Goal: Information Seeking & Learning: Learn about a topic

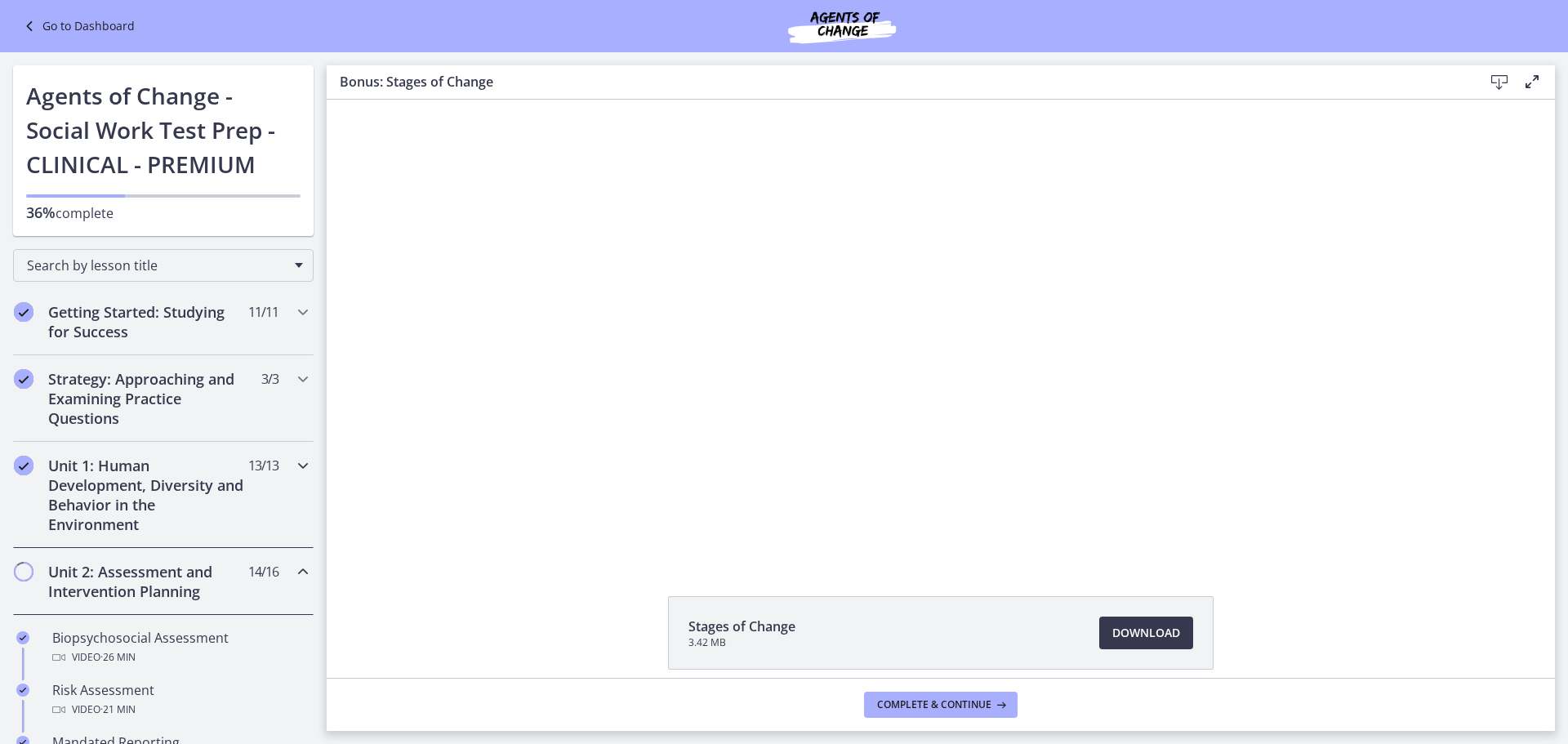
click at [293, 466] on icon "Chapters" at bounding box center [303, 466] width 20 height 20
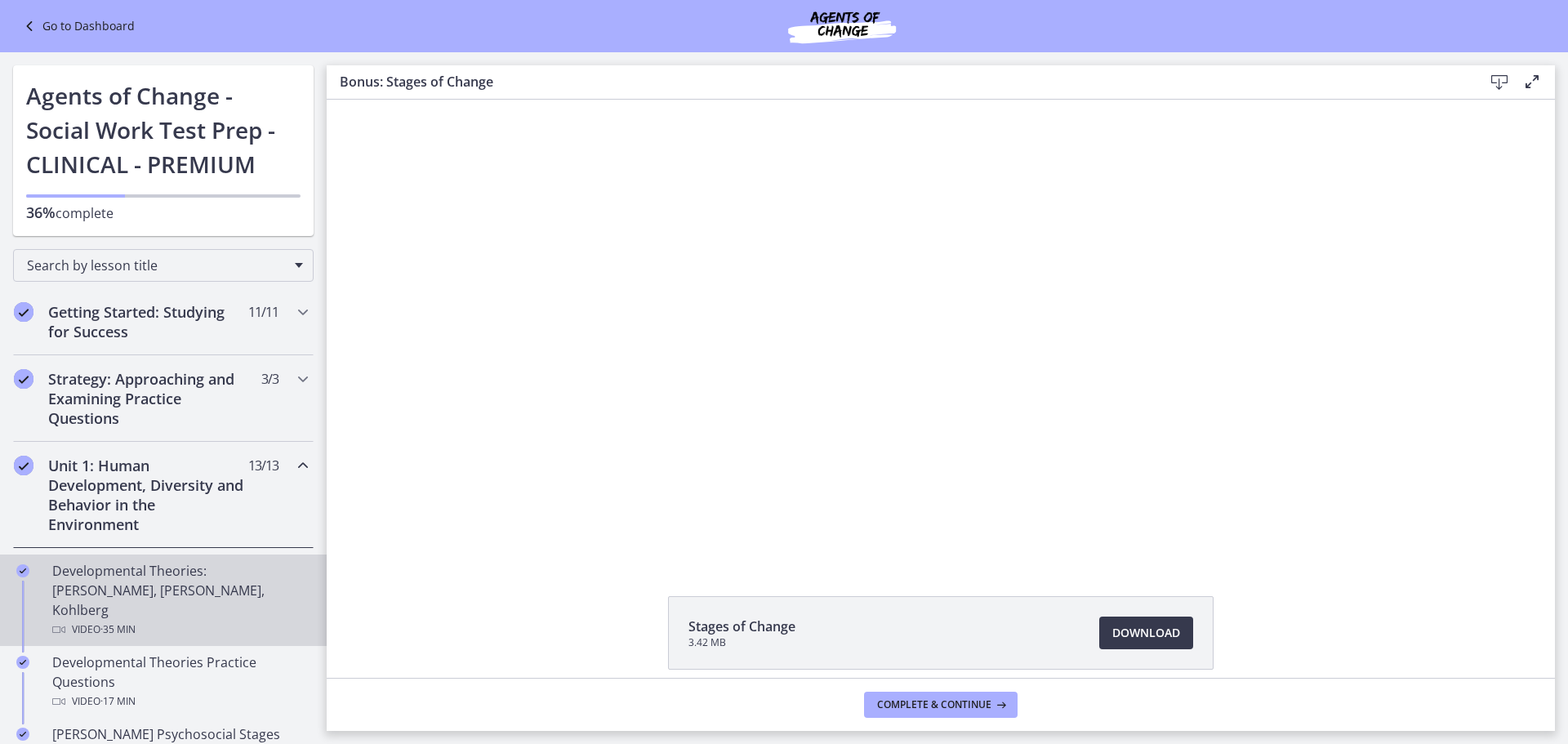
click at [184, 581] on div "Developmental Theories: [PERSON_NAME], [PERSON_NAME], Kohlberg Video · 35 min" at bounding box center [180, 600] width 255 height 79
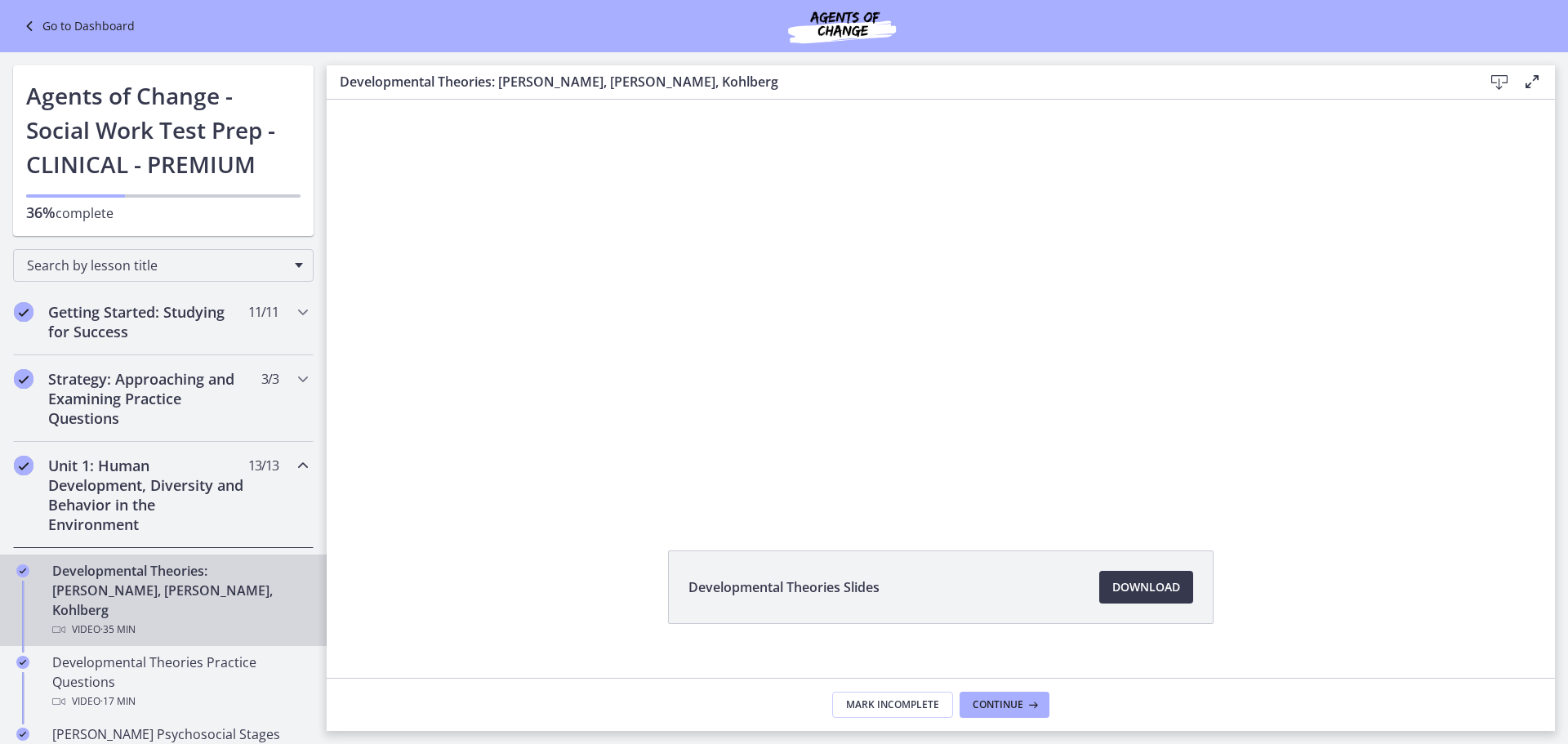
scroll to position [70, 0]
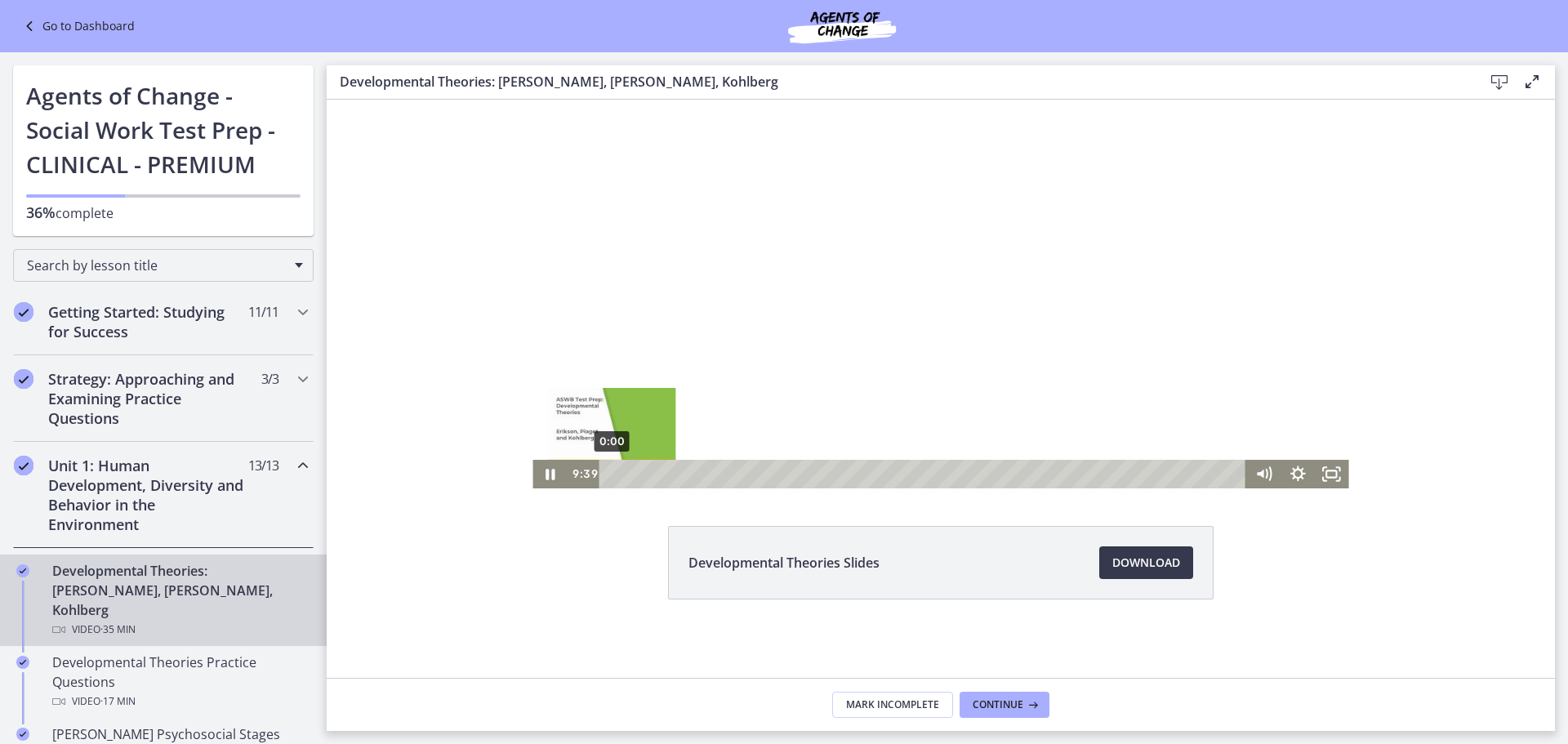
click at [612, 473] on div "0:00" at bounding box center [925, 474] width 626 height 29
click at [534, 474] on icon "Pause" at bounding box center [549, 474] width 41 height 34
click at [1007, 698] on span "Continue" at bounding box center [997, 704] width 51 height 13
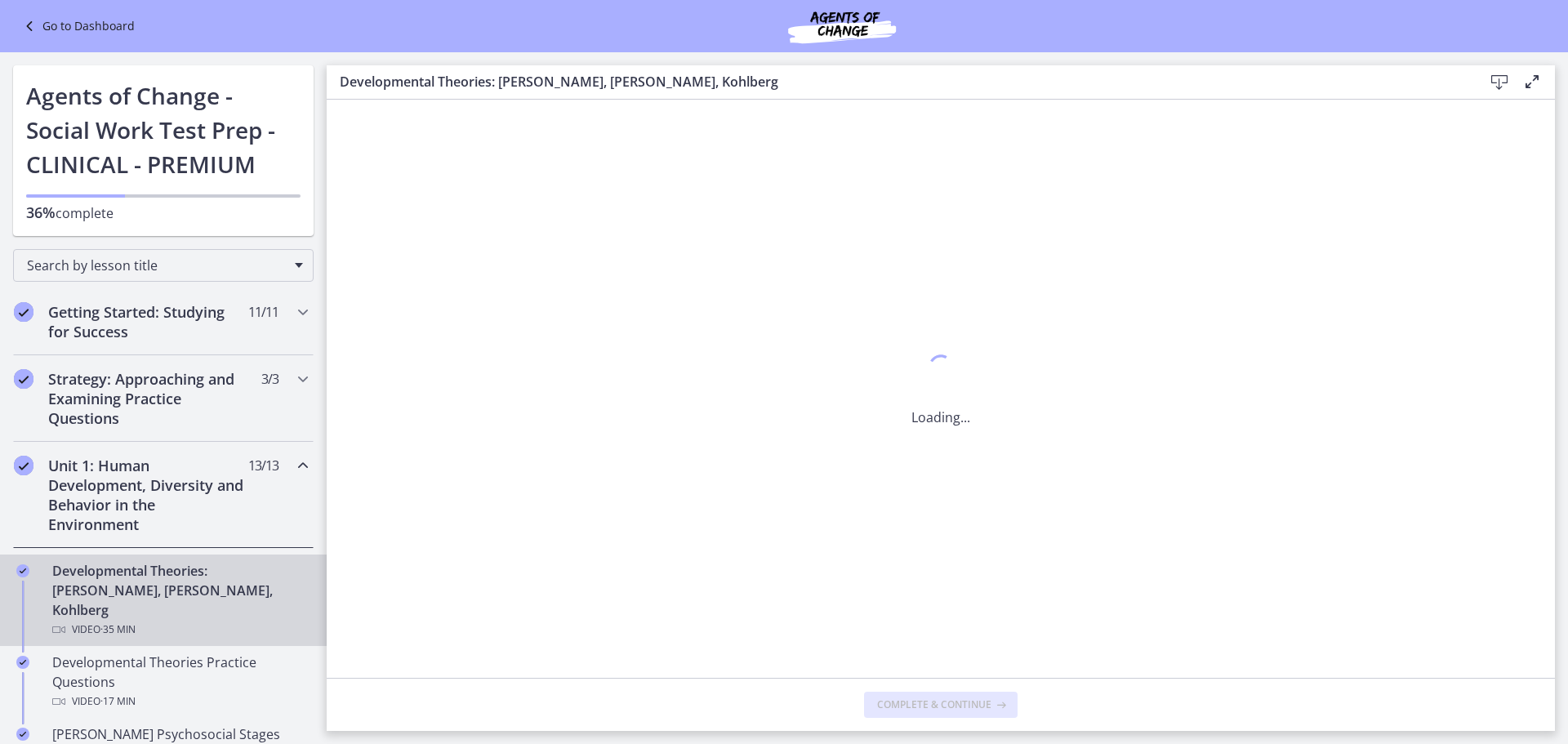
scroll to position [0, 0]
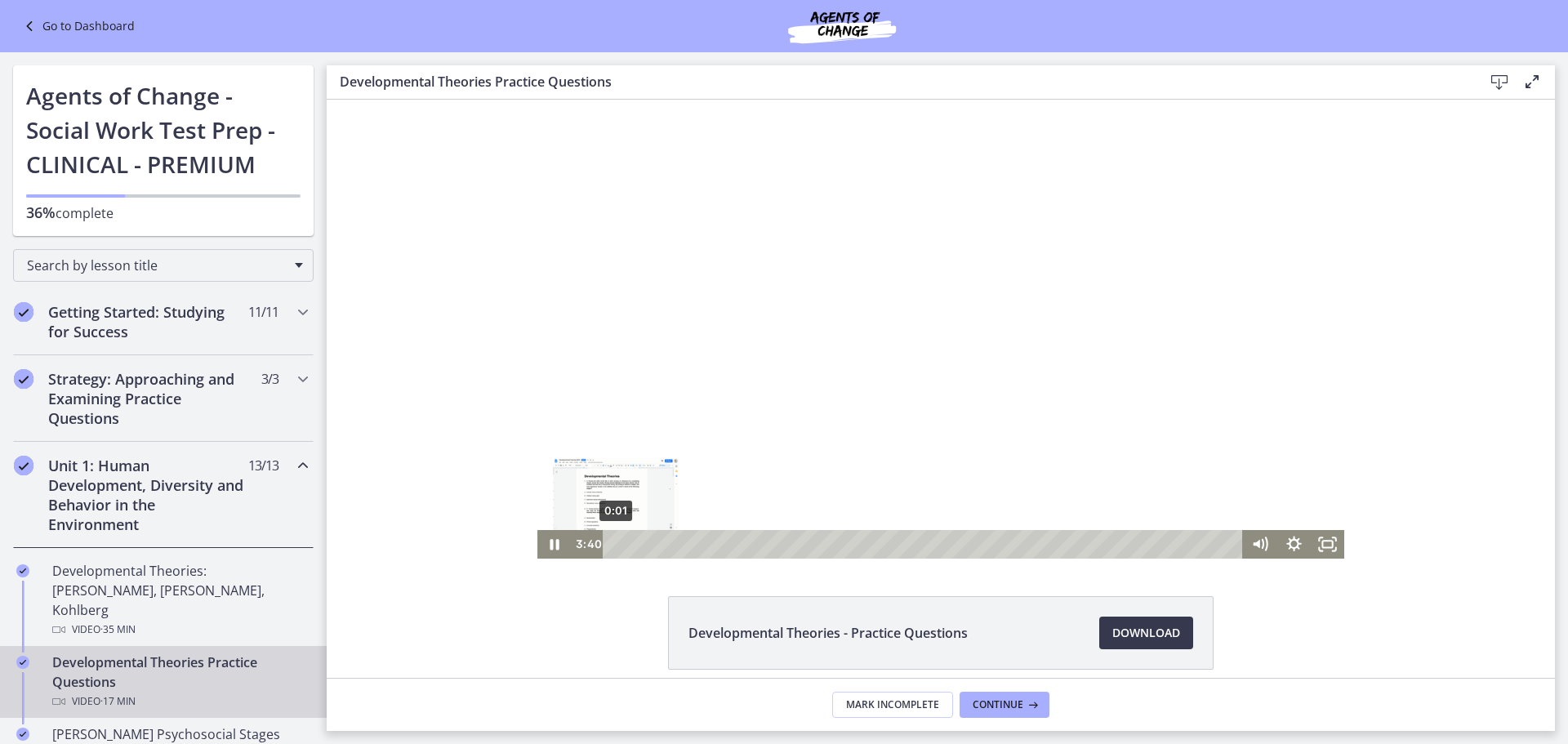
click at [616, 543] on div "0:01" at bounding box center [925, 544] width 619 height 29
click at [550, 542] on icon "Pause" at bounding box center [554, 544] width 9 height 11
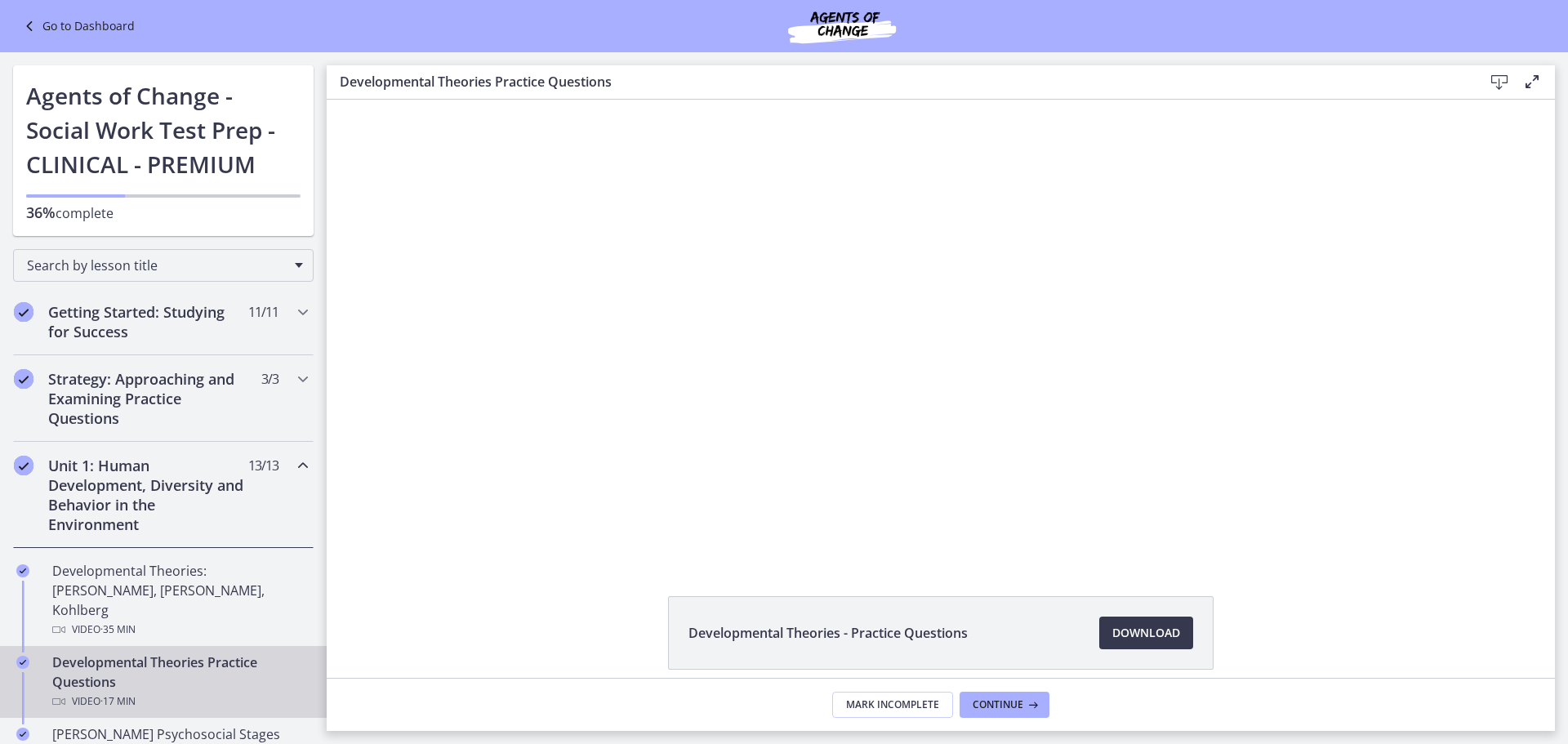
click at [293, 462] on icon "Chapters" at bounding box center [303, 466] width 20 height 20
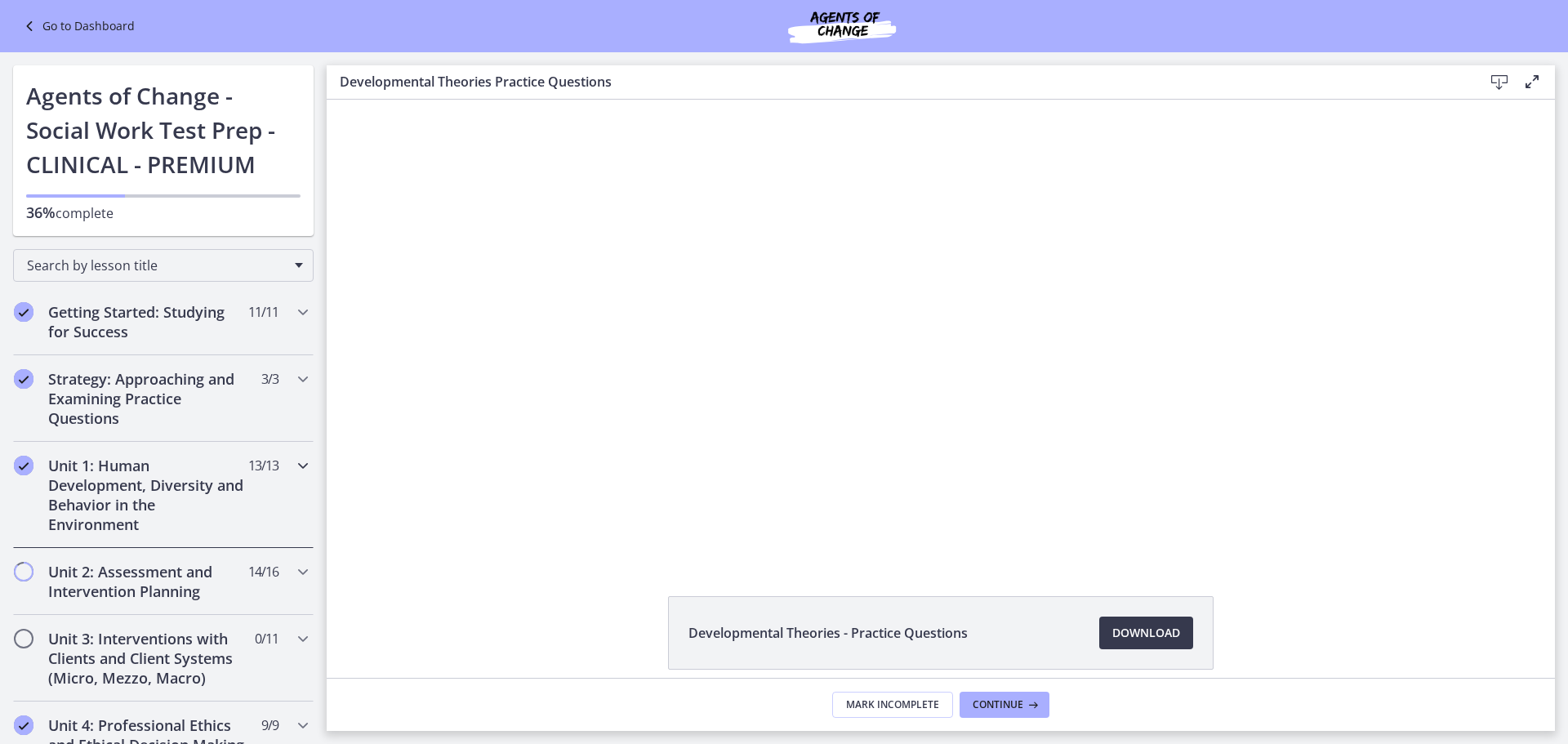
click at [260, 497] on div "Unit 1: Human Development, Diversity and Behavior in the Environment 13 / 13 Co…" at bounding box center [162, 495] width 301 height 107
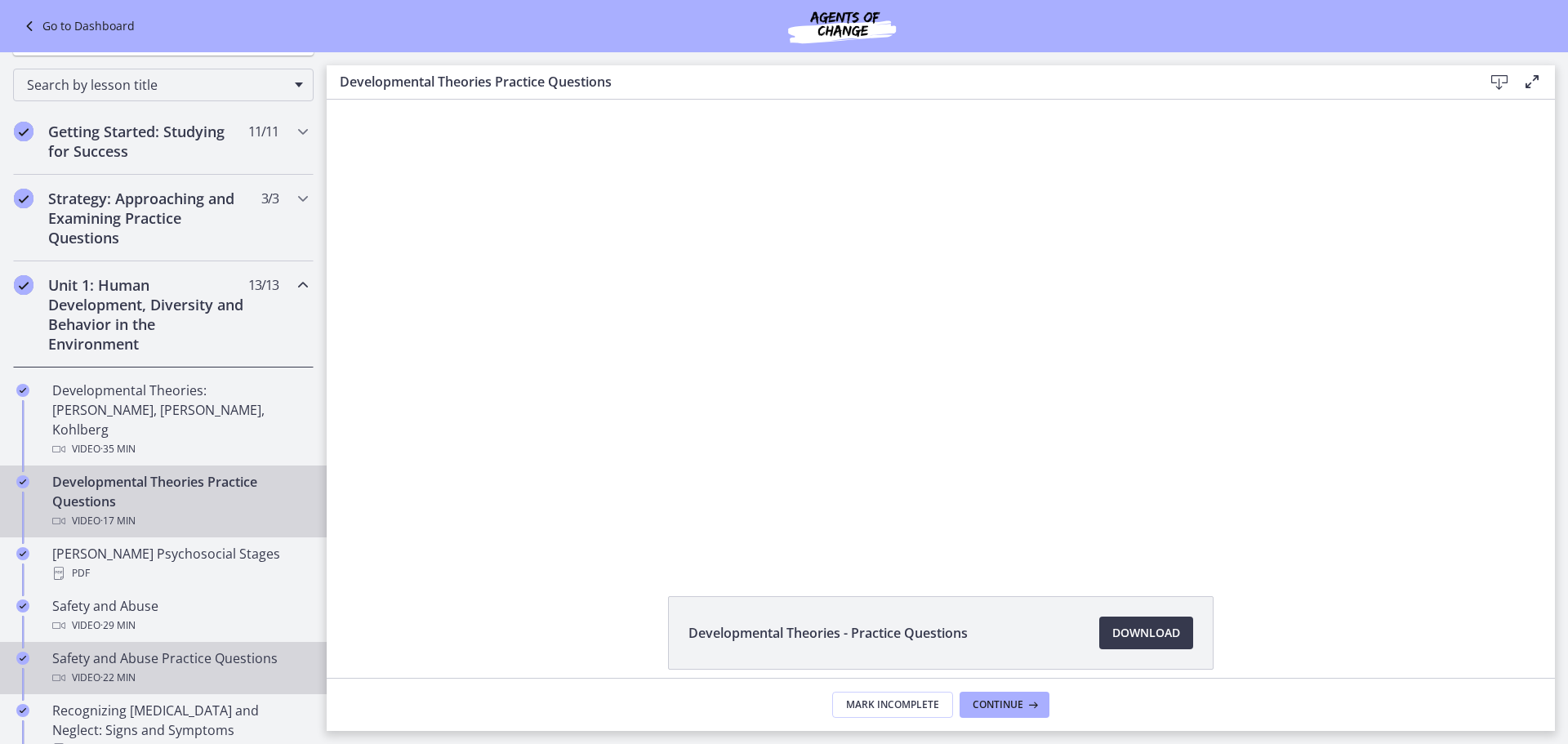
scroll to position [163, 0]
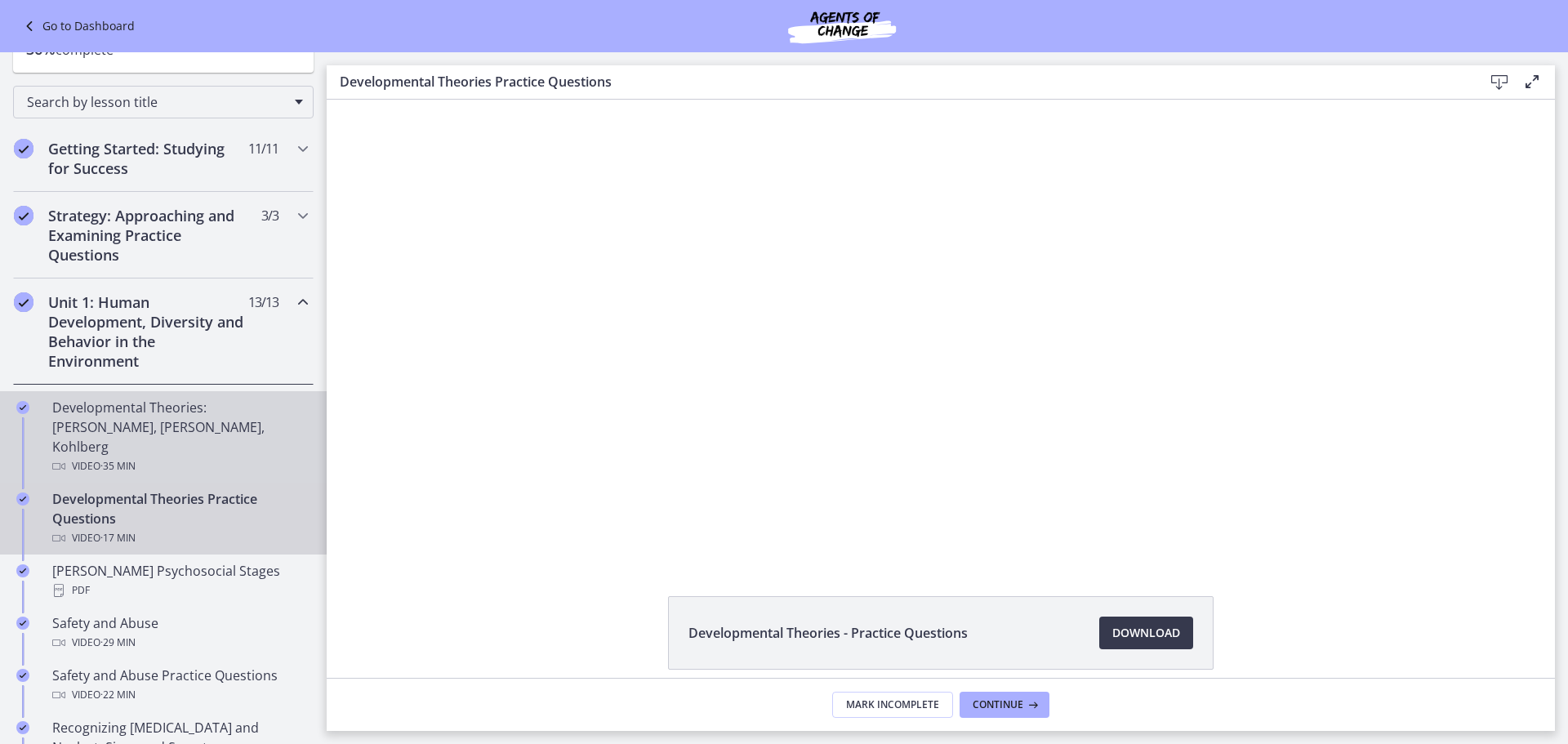
click at [235, 433] on div "Developmental Theories: [PERSON_NAME], [PERSON_NAME], Kohlberg Video · 35 min" at bounding box center [180, 436] width 255 height 79
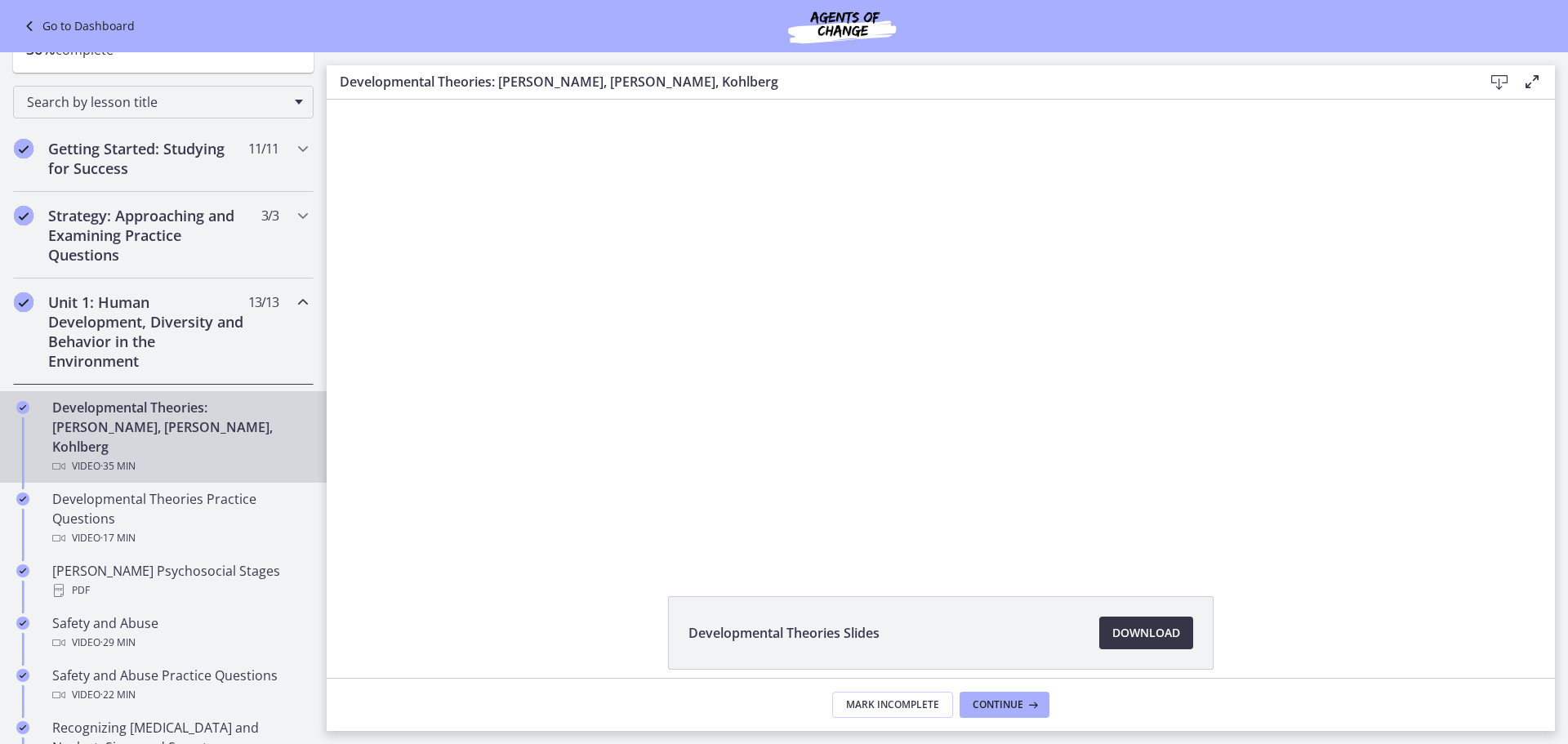
click at [1114, 634] on span "Download Opens in a new window" at bounding box center [1146, 633] width 68 height 20
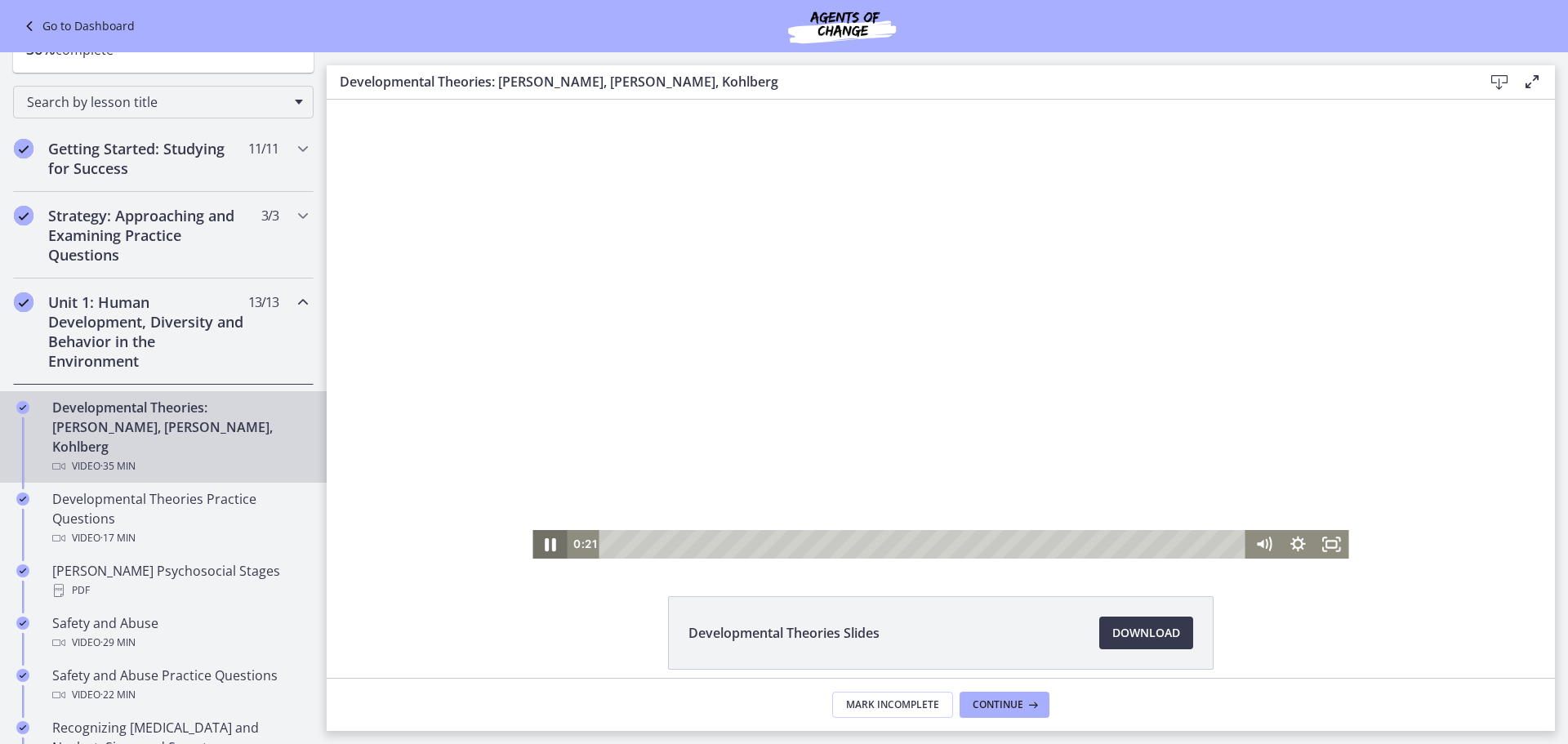
click at [544, 541] on icon "Pause" at bounding box center [549, 544] width 41 height 34
